Goal: Check status: Check status

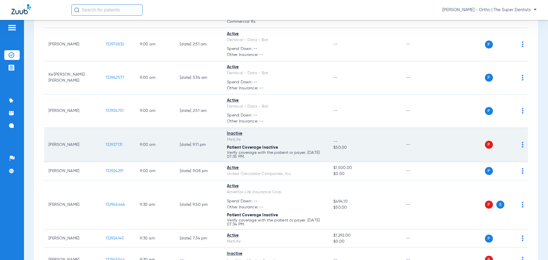
scroll to position [114, 0]
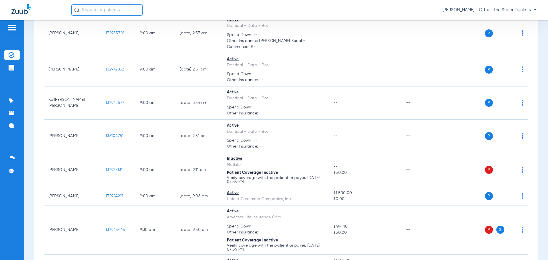
click at [130, 12] on input "text" at bounding box center [106, 9] width 71 height 11
drag, startPoint x: 129, startPoint y: 12, endPoint x: -22, endPoint y: 13, distance: 151.0
click at [0, 13] on html "[PERSON_NAME],hud No search results [PERSON_NAME] - Ortho | The Super Dentists …" at bounding box center [274, 130] width 548 height 260
click at [126, 12] on input "[PERSON_NAME]" at bounding box center [106, 9] width 71 height 11
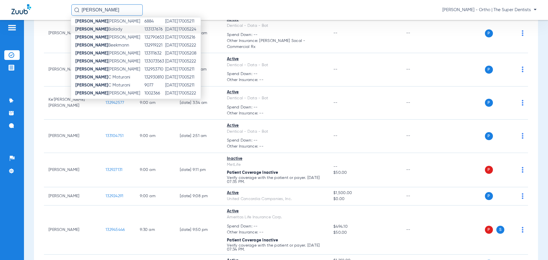
scroll to position [90, 0]
click at [107, 9] on input "[PERSON_NAME]" at bounding box center [106, 9] width 71 height 11
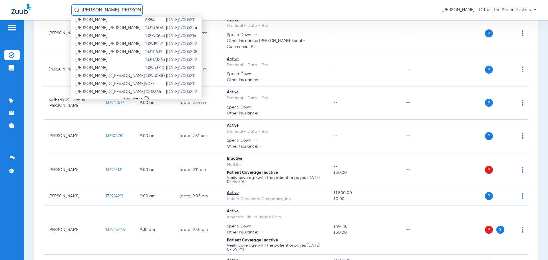
scroll to position [0, 0]
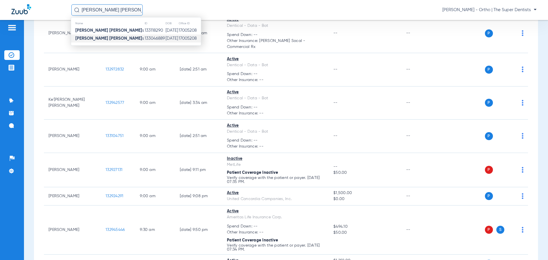
type input "[PERSON_NAME] [PERSON_NAME]"
click at [144, 38] on td "133046889" at bounding box center [154, 39] width 21 height 8
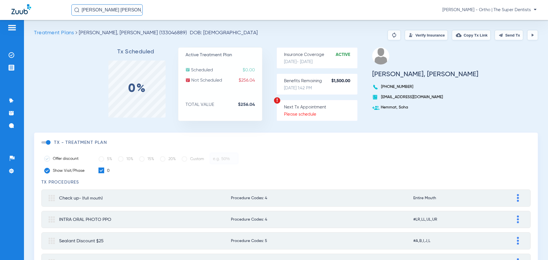
click at [108, 9] on input "[PERSON_NAME] [PERSON_NAME]" at bounding box center [106, 9] width 71 height 11
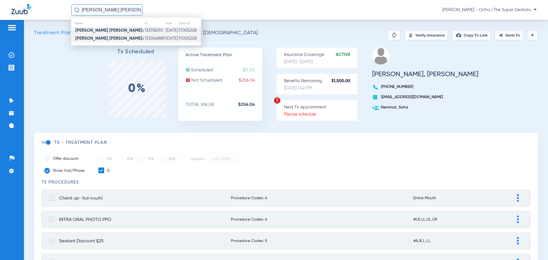
click at [144, 30] on td "133118290" at bounding box center [154, 31] width 21 height 8
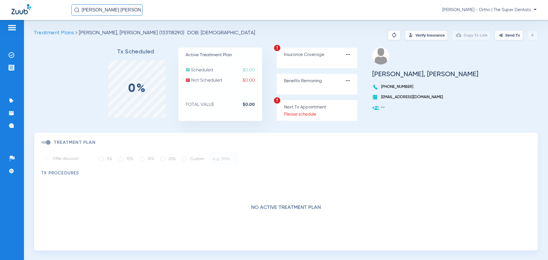
click at [125, 10] on input "[PERSON_NAME] [PERSON_NAME]" at bounding box center [106, 9] width 71 height 11
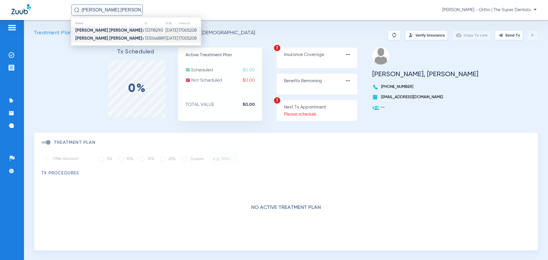
click at [144, 37] on td "133046889" at bounding box center [154, 39] width 21 height 8
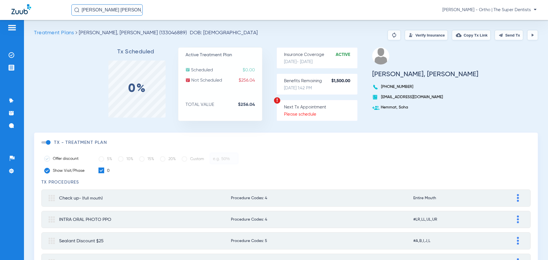
click at [72, 33] on span "Treatment Plans" at bounding box center [54, 32] width 40 height 5
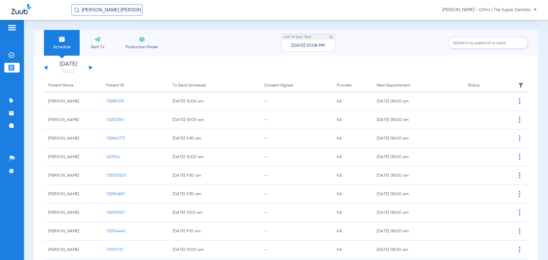
click at [488, 11] on span "[PERSON_NAME] - Ortho | The Super Dentists" at bounding box center [489, 10] width 94 height 6
click at [514, 19] on span "Account Selection" at bounding box center [515, 20] width 32 height 4
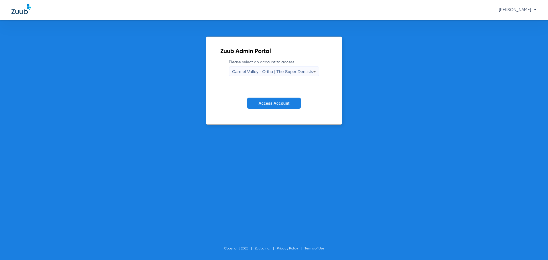
click at [263, 69] on div "Carmel Valley - Ortho | The Super Dentists" at bounding box center [272, 72] width 81 height 10
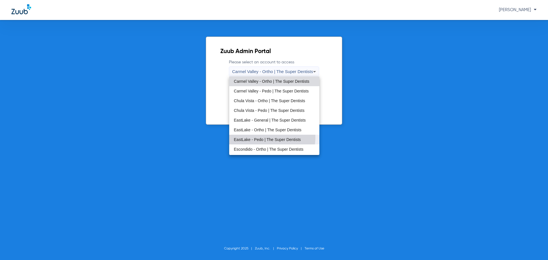
click at [258, 137] on mat-option "EastLake - Pedo | The Super Dentists" at bounding box center [274, 140] width 90 height 10
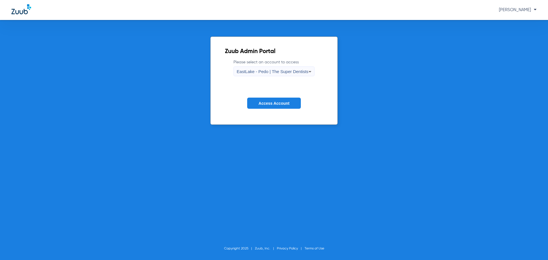
click at [281, 99] on button "Access Account" at bounding box center [274, 103] width 54 height 11
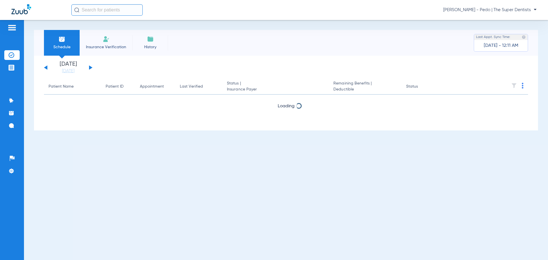
click at [119, 8] on input "text" at bounding box center [106, 9] width 71 height 11
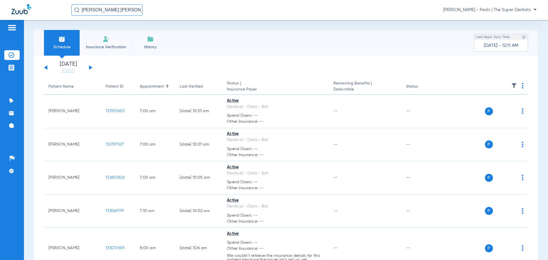
click at [123, 12] on input "[PERSON_NAME] [PERSON_NAME]" at bounding box center [106, 9] width 71 height 11
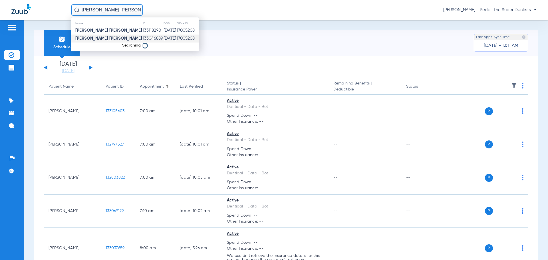
type input "[PERSON_NAME] [PERSON_NAME]"
click at [142, 39] on td "133046889" at bounding box center [152, 39] width 21 height 8
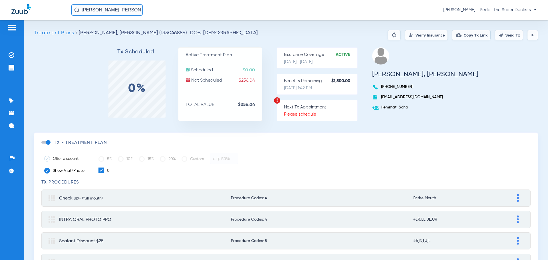
click at [97, 12] on input "[PERSON_NAME] [PERSON_NAME]" at bounding box center [106, 9] width 71 height 11
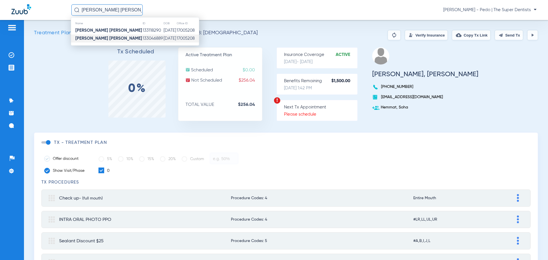
click at [101, 37] on strong "[PERSON_NAME] [PERSON_NAME]" at bounding box center [108, 38] width 67 height 4
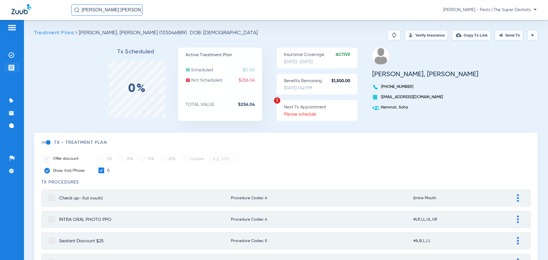
click at [9, 68] on img at bounding box center [12, 68] width 6 height 6
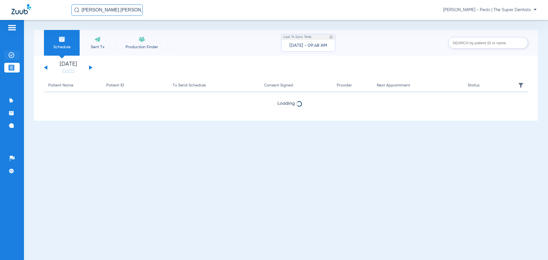
click at [13, 56] on img at bounding box center [12, 55] width 6 height 6
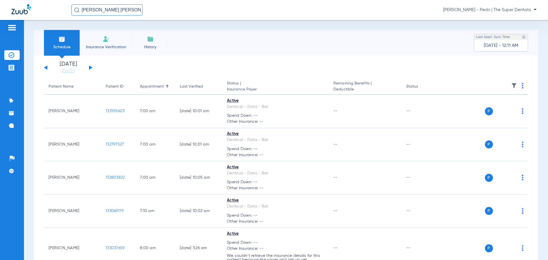
click at [146, 38] on li "History" at bounding box center [150, 43] width 36 height 26
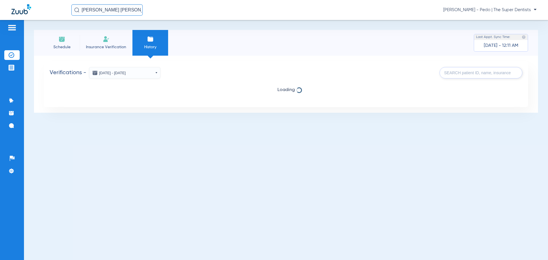
click at [106, 45] on span "Insurance Verification" at bounding box center [106, 47] width 44 height 6
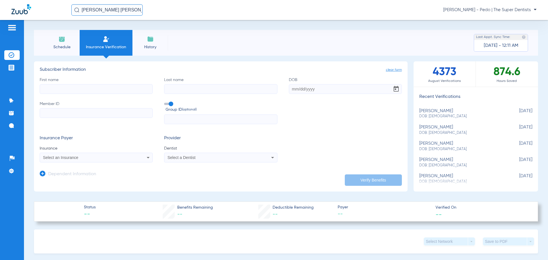
click at [66, 43] on li "Schedule" at bounding box center [62, 43] width 36 height 26
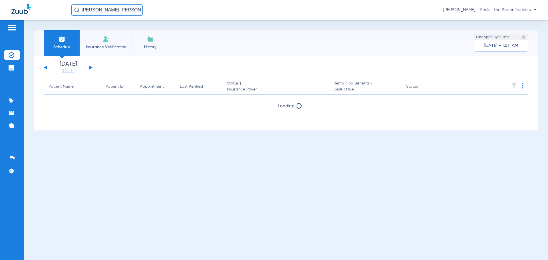
click at [145, 38] on li "History" at bounding box center [150, 43] width 36 height 26
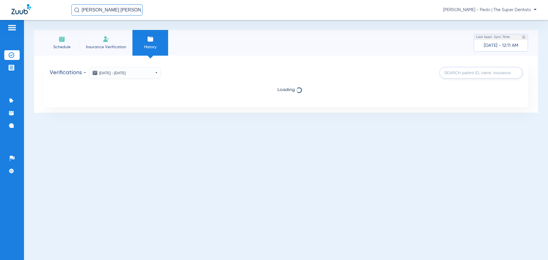
click at [95, 11] on input "[PERSON_NAME] [PERSON_NAME]" at bounding box center [106, 9] width 71 height 11
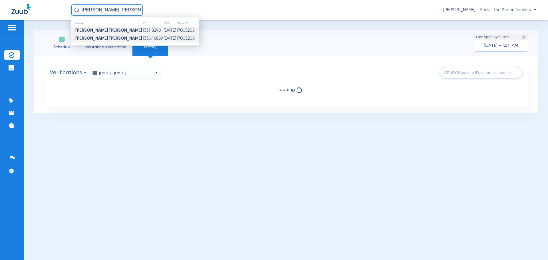
click at [142, 32] on td "133118290" at bounding box center [152, 31] width 21 height 8
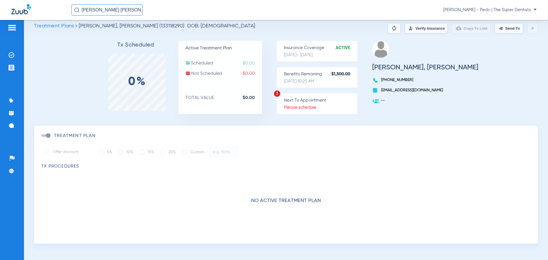
scroll to position [9, 0]
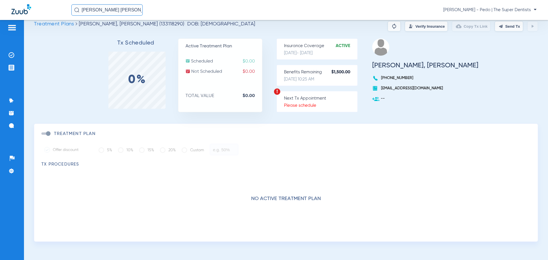
click at [126, 8] on input "[PERSON_NAME] [PERSON_NAME]" at bounding box center [106, 9] width 71 height 11
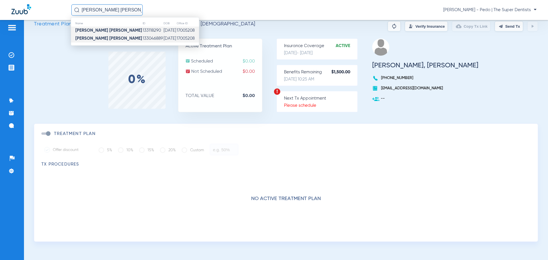
click at [142, 39] on td "133046889" at bounding box center [152, 39] width 21 height 8
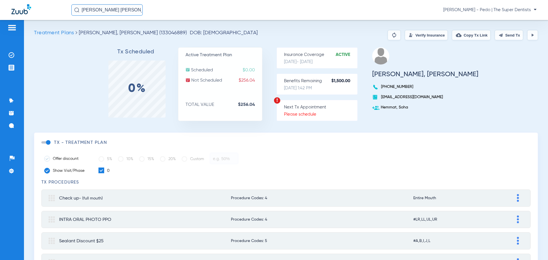
click at [530, 33] on img at bounding box center [532, 35] width 5 height 5
click at [391, 35] on img at bounding box center [394, 35] width 7 height 7
click at [128, 12] on input "text" at bounding box center [106, 9] width 71 height 11
click at [114, 11] on input "text" at bounding box center [106, 9] width 71 height 11
click at [101, 7] on input "text" at bounding box center [106, 9] width 71 height 11
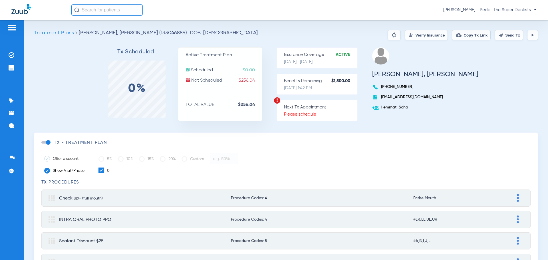
click at [100, 8] on input "text" at bounding box center [106, 9] width 71 height 11
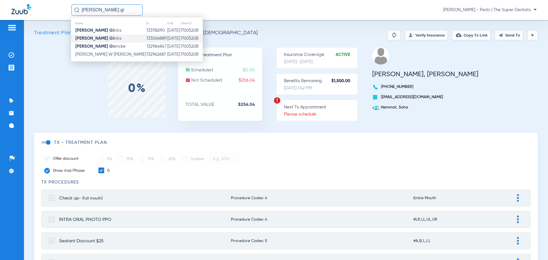
type input "[PERSON_NAME] gi"
click at [146, 40] on td "133046889" at bounding box center [156, 39] width 21 height 8
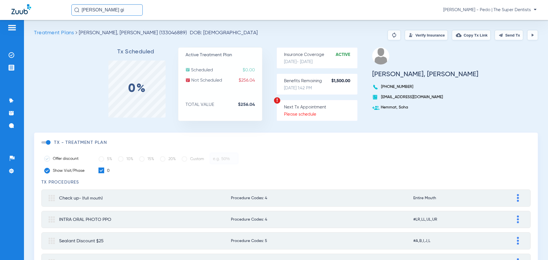
click at [494, 11] on span "[PERSON_NAME] - Pedo | The Super Dentists" at bounding box center [489, 10] width 93 height 6
click at [505, 19] on span "Account Selection" at bounding box center [515, 20] width 32 height 4
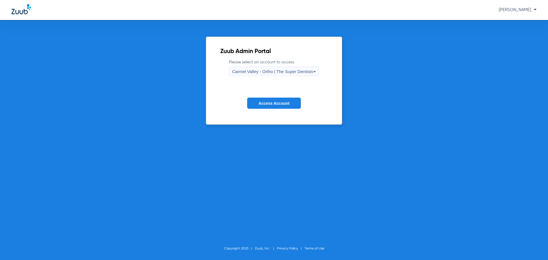
click at [275, 76] on div "Carmel Valley - Ortho | The Super Dentists" at bounding box center [272, 72] width 81 height 10
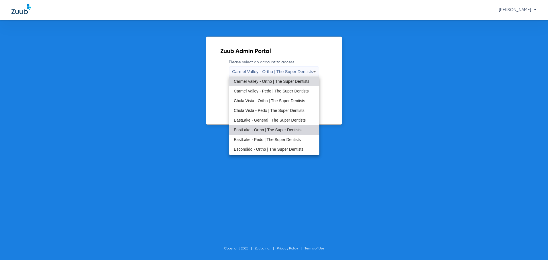
click at [275, 129] on span "EastLake - Ortho | The Super Dentists" at bounding box center [268, 130] width 68 height 4
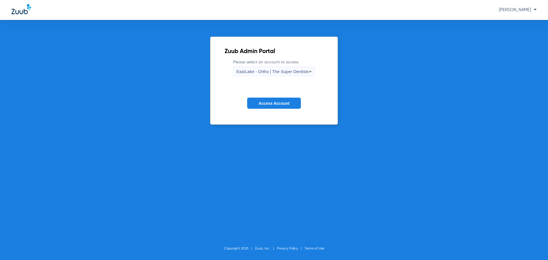
click at [278, 102] on span "Access Account" at bounding box center [274, 103] width 31 height 5
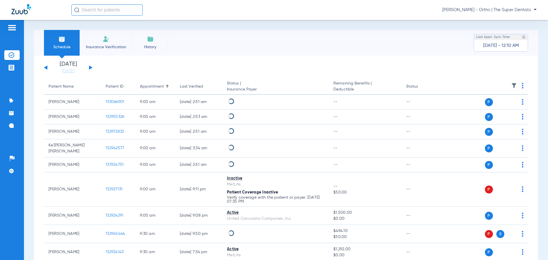
click at [111, 10] on input "text" at bounding box center [106, 9] width 71 height 11
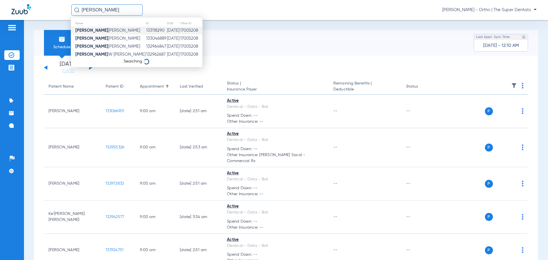
click at [111, 29] on td "Hudson Gibbs" at bounding box center [108, 31] width 75 height 8
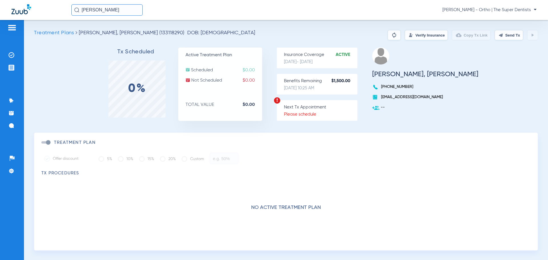
click at [319, 84] on div "Benefits Remaining $1,500.00 8/14/25, 10:25 AM" at bounding box center [317, 84] width 81 height 21
click at [102, 9] on input "[PERSON_NAME]" at bounding box center [106, 9] width 71 height 11
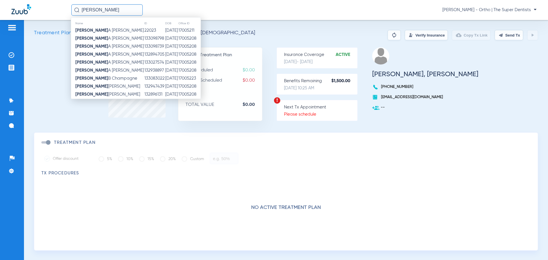
click at [117, 11] on input "[PERSON_NAME]" at bounding box center [106, 9] width 71 height 11
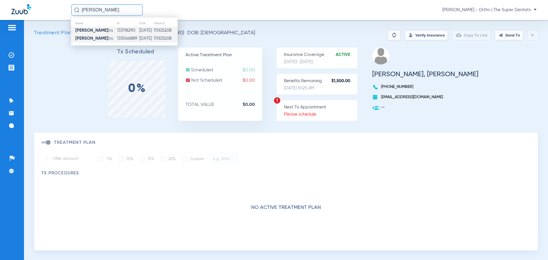
type input "[PERSON_NAME]"
click at [139, 36] on td "[DATE]" at bounding box center [146, 39] width 14 height 8
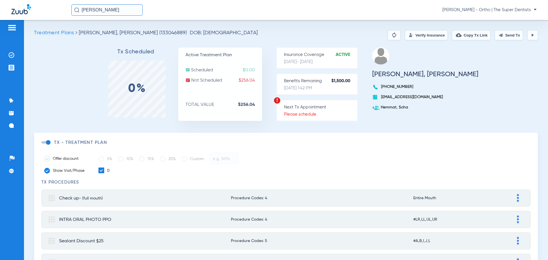
click at [317, 53] on p "Insurance Coverage Active" at bounding box center [320, 55] width 73 height 6
click at [318, 54] on p "Insurance Coverage Active" at bounding box center [320, 55] width 73 height 6
click at [357, 55] on strong "Active" at bounding box center [347, 55] width 22 height 6
click at [10, 68] on img at bounding box center [12, 68] width 6 height 6
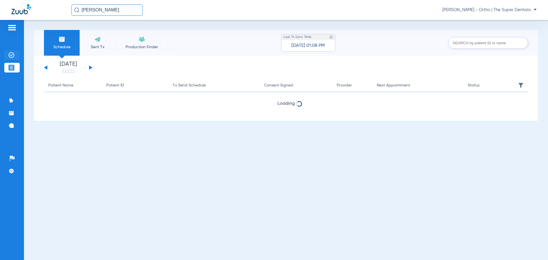
click at [12, 55] on img at bounding box center [12, 55] width 6 height 6
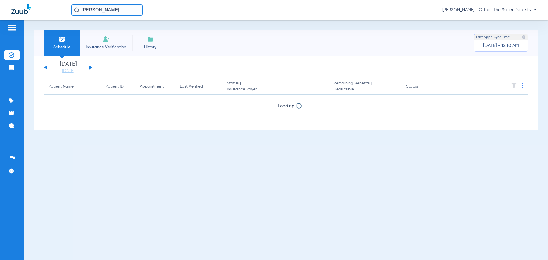
click at [149, 43] on li "History" at bounding box center [150, 43] width 36 height 26
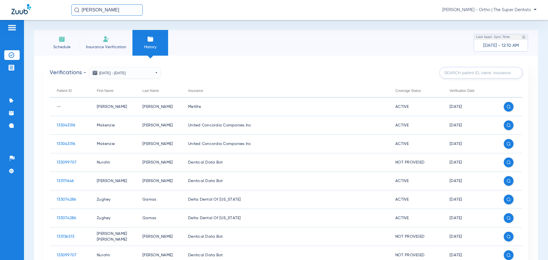
click at [473, 74] on input "text" at bounding box center [481, 72] width 83 height 11
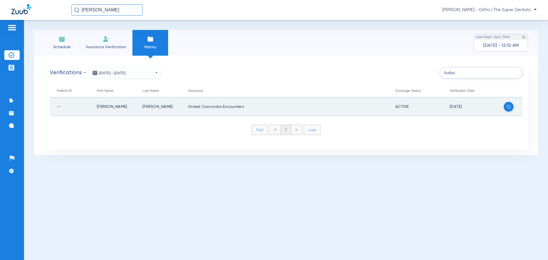
type input "hudso"
click at [508, 109] on img at bounding box center [509, 107] width 4 height 4
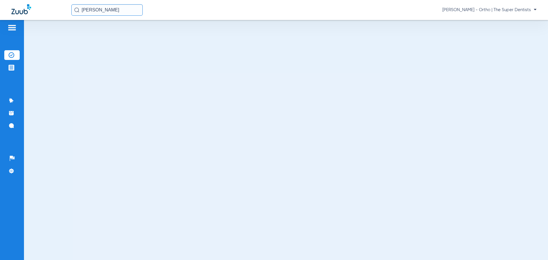
click at [112, 11] on input "[PERSON_NAME]" at bounding box center [106, 9] width 71 height 11
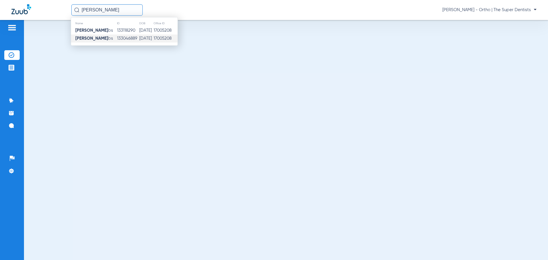
click at [322, 60] on div at bounding box center [286, 140] width 524 height 240
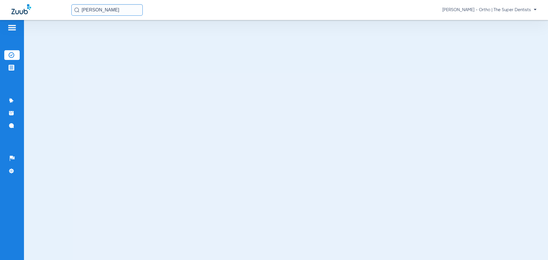
click at [108, 14] on input "[PERSON_NAME]" at bounding box center [106, 9] width 71 height 11
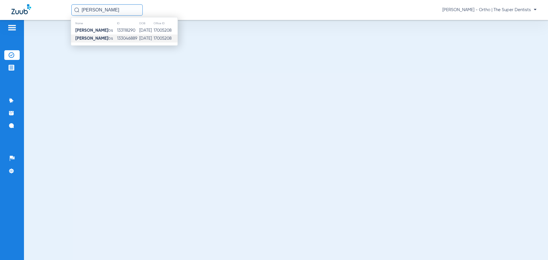
click at [117, 37] on td "133046889" at bounding box center [128, 39] width 23 height 8
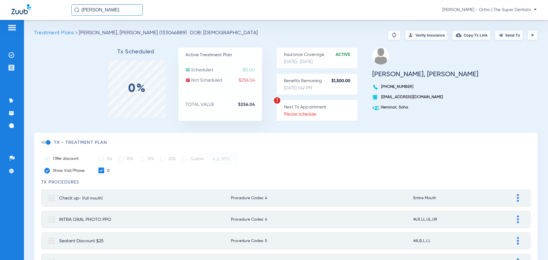
click at [155, 54] on h3 "Tx Scheduled" at bounding box center [136, 52] width 84 height 6
click at [168, 57] on div "Tx Scheduled 0%" at bounding box center [136, 84] width 84 height 74
click at [63, 32] on span "Treatment Plans" at bounding box center [54, 32] width 40 height 5
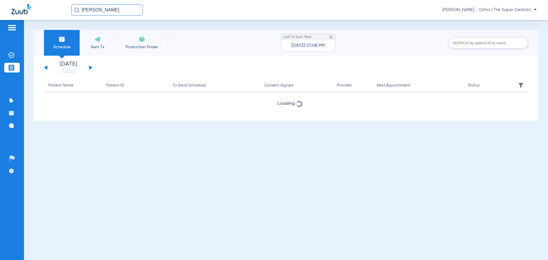
click at [109, 9] on input "[PERSON_NAME]" at bounding box center [106, 9] width 71 height 11
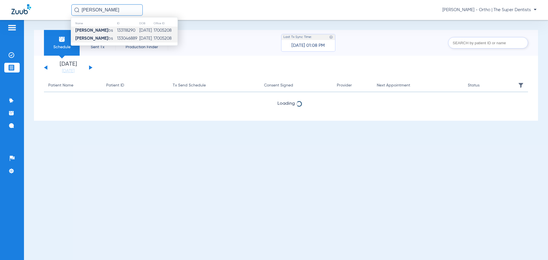
click at [120, 30] on td "133118290" at bounding box center [128, 31] width 23 height 8
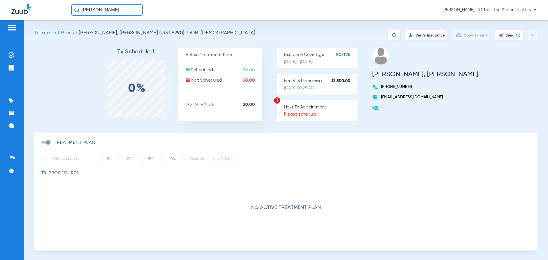
click at [381, 82] on ul "HUDSON, GIBBS (858) 316-4530 jrjgibbs@gmail.com --" at bounding box center [420, 78] width 118 height 63
click at [61, 33] on span "Treatment Plans" at bounding box center [54, 32] width 40 height 5
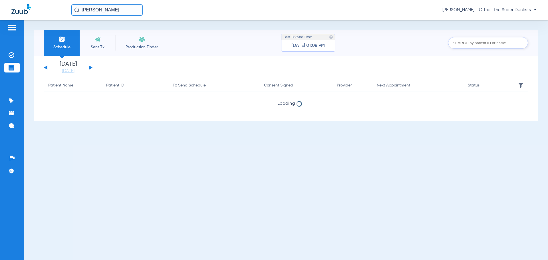
click at [124, 11] on input "[PERSON_NAME]" at bounding box center [106, 9] width 71 height 11
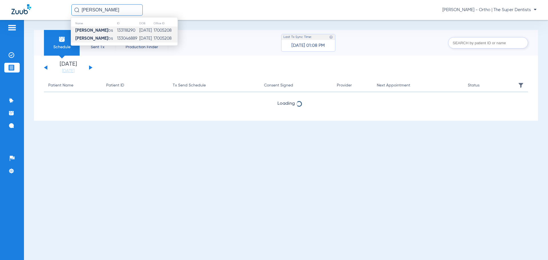
click at [118, 37] on td "133046889" at bounding box center [128, 39] width 23 height 8
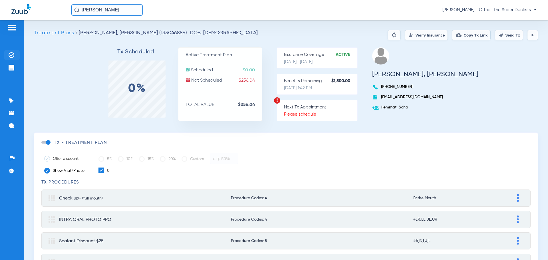
click at [13, 53] on img at bounding box center [12, 55] width 6 height 6
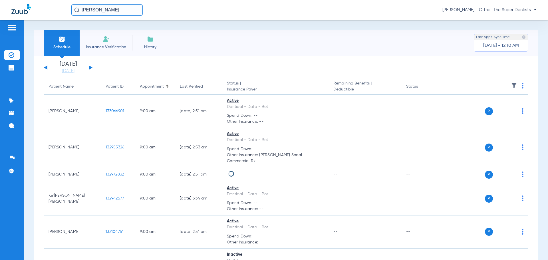
click at [149, 41] on img at bounding box center [150, 39] width 7 height 7
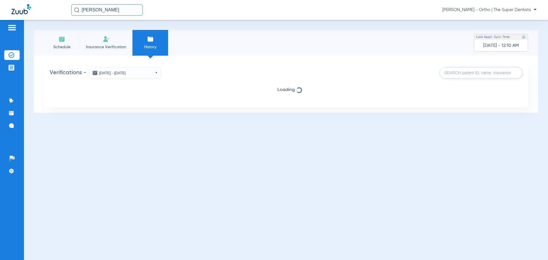
click at [115, 7] on input "[PERSON_NAME]" at bounding box center [106, 9] width 71 height 11
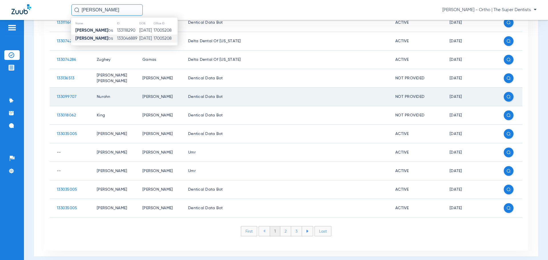
scroll to position [165, 0]
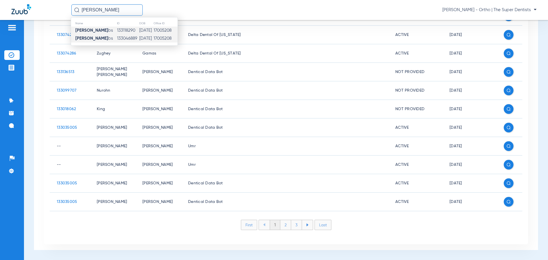
click at [118, 28] on td "133118290" at bounding box center [128, 31] width 23 height 8
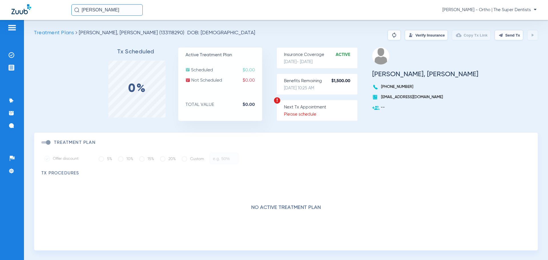
click at [112, 10] on input "[PERSON_NAME]" at bounding box center [106, 9] width 71 height 11
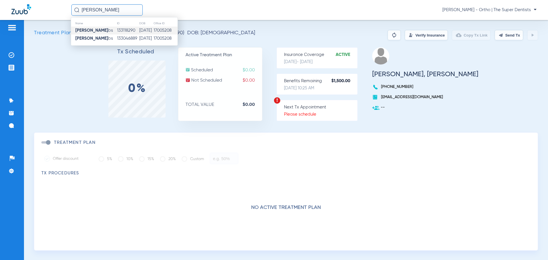
click at [117, 38] on td "133046889" at bounding box center [128, 39] width 23 height 8
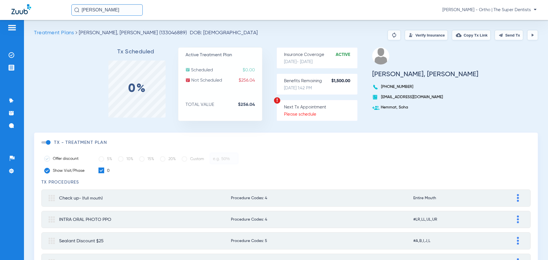
click at [221, 80] on p "Not Scheduled $256.04" at bounding box center [224, 81] width 76 height 6
click at [262, 101] on div "Active Treatment Plan Scheduled $0.00 Not Scheduled $256.04 TOTAL VALUE $256.04" at bounding box center [220, 84] width 84 height 74
drag, startPoint x: 300, startPoint y: 110, endPoint x: 298, endPoint y: 112, distance: 3.1
click at [300, 111] on div "Next Tx Appointment Please schedule" at bounding box center [317, 110] width 81 height 21
click at [289, 96] on div "Tx Scheduled 0% Active Treatment Plan Scheduled $0.00 Not Scheduled $256.04 TOT…" at bounding box center [286, 89] width 504 height 85
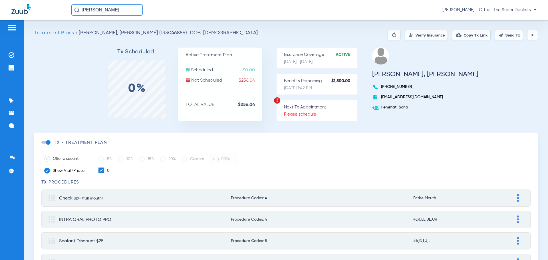
drag, startPoint x: 301, startPoint y: 80, endPoint x: 310, endPoint y: 64, distance: 18.5
click at [302, 80] on p "Benefits Remaining $1,500.00" at bounding box center [320, 81] width 73 height 6
drag, startPoint x: 312, startPoint y: 64, endPoint x: 316, endPoint y: 63, distance: 4.0
click at [314, 64] on p "02/28/2025 - 02/27/2026" at bounding box center [320, 62] width 73 height 6
drag, startPoint x: 339, startPoint y: 58, endPoint x: 350, endPoint y: 55, distance: 11.5
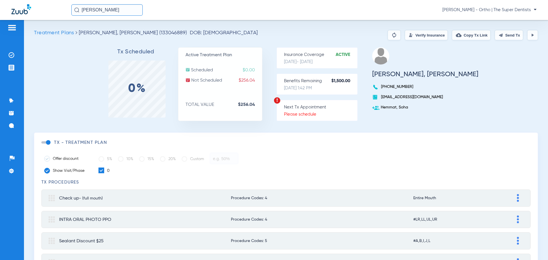
click at [342, 57] on div "Insurance Coverage Active 02/28/2025 - 02/27/2026" at bounding box center [317, 57] width 81 height 21
click at [350, 54] on strong "Active" at bounding box center [347, 55] width 22 height 6
click at [351, 54] on strong "Active" at bounding box center [347, 55] width 22 height 6
click at [352, 54] on strong "Active" at bounding box center [347, 55] width 22 height 6
click at [327, 55] on p "Insurance Coverage Active" at bounding box center [320, 55] width 73 height 6
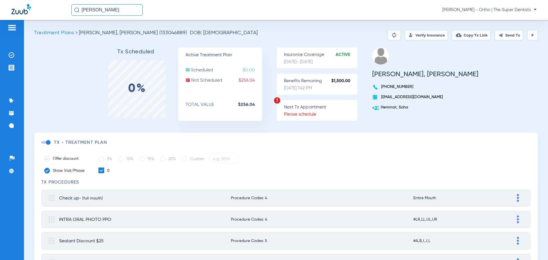
click at [424, 37] on button "Verify Insurance" at bounding box center [426, 35] width 43 height 10
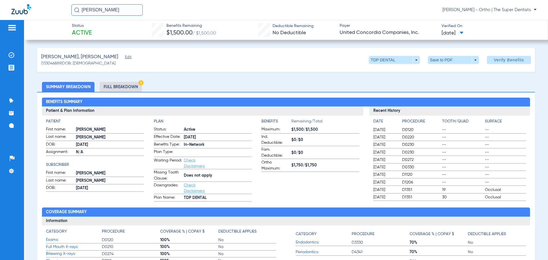
click at [119, 87] on li "Full Breakdown" at bounding box center [121, 87] width 42 height 10
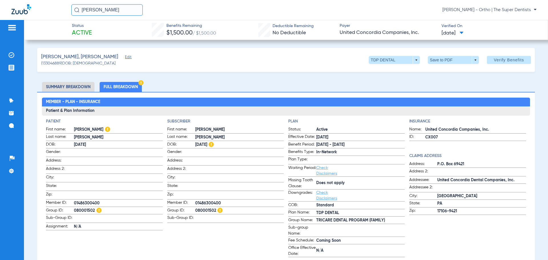
click at [136, 245] on app-patient-information "Patient First name: HUDSON L. Last name: GIBBS DOB: 03/04/2017 Gender: Address:…" at bounding box center [104, 187] width 116 height 139
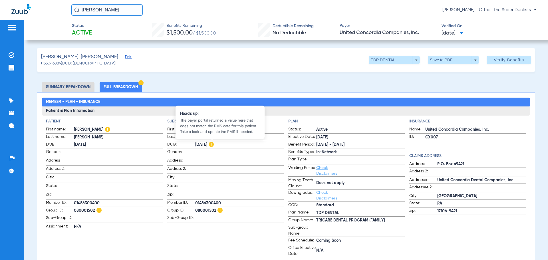
drag, startPoint x: 165, startPoint y: 144, endPoint x: 221, endPoint y: 145, distance: 55.7
click at [218, 145] on div "Patient First name: HUDSON L. Last name: GIBBS DOB: 03/04/2017 Gender: Address:…" at bounding box center [286, 187] width 480 height 139
